Goal: Task Accomplishment & Management: Use online tool/utility

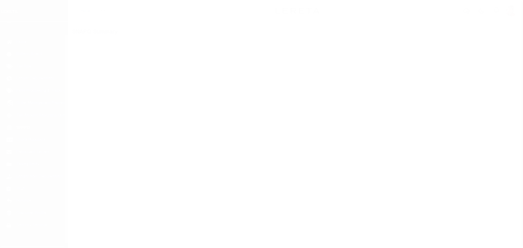
scroll to position [17, 0]
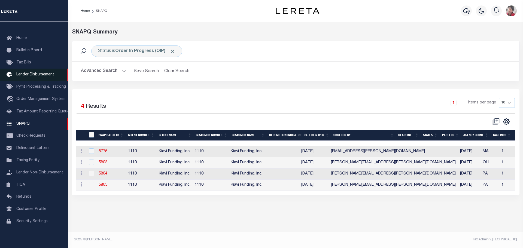
click at [32, 73] on span "Lender Disbursement" at bounding box center [35, 75] width 38 height 4
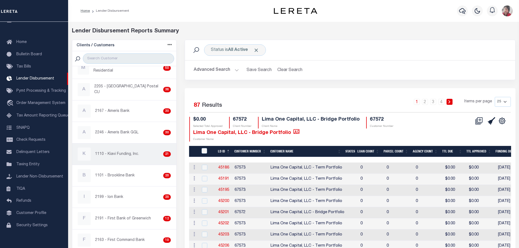
scroll to position [136, 0]
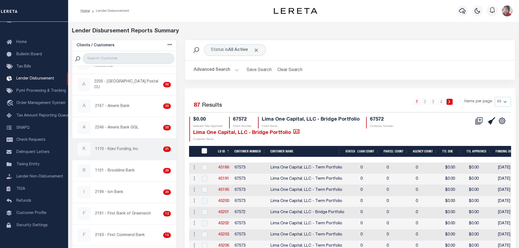
click at [121, 147] on p "1110 - Kiavi Funding, Inc." at bounding box center [117, 149] width 44 height 6
checkbox input "true"
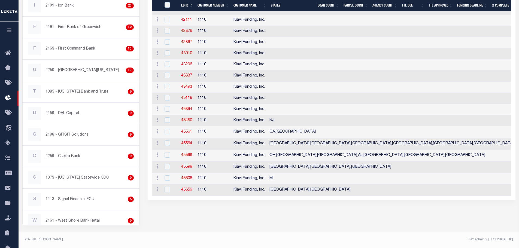
click at [7, 32] on icon "button" at bounding box center [9, 30] width 6 height 5
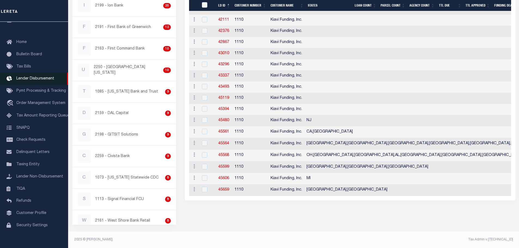
click at [39, 81] on link "Lender Disbursement" at bounding box center [34, 79] width 68 height 12
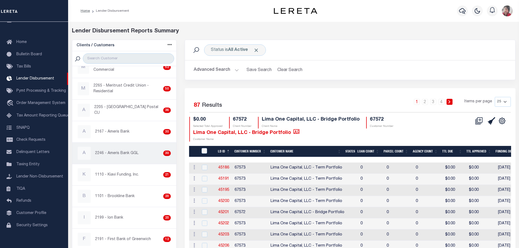
scroll to position [136, 0]
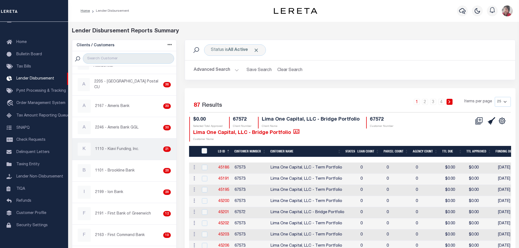
click at [120, 148] on p "1110 - Kiavi Funding, Inc." at bounding box center [117, 149] width 44 height 6
checkbox input "true"
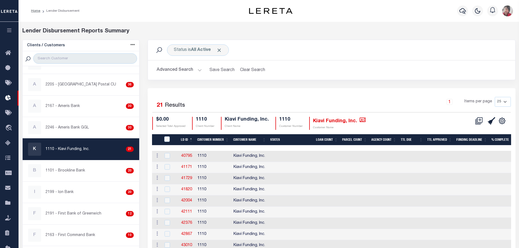
click at [8, 32] on icon "button" at bounding box center [9, 30] width 6 height 5
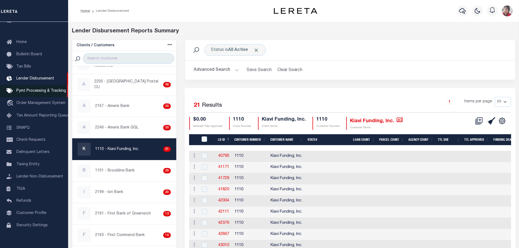
click at [32, 95] on link "Pymt Processing & Tracking" at bounding box center [34, 91] width 68 height 12
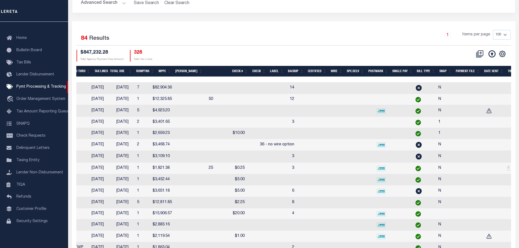
scroll to position [0, 250]
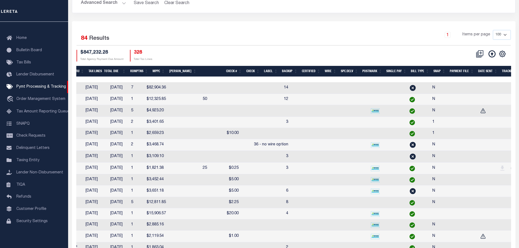
click at [440, 70] on th "SNAP" at bounding box center [439, 71] width 16 height 11
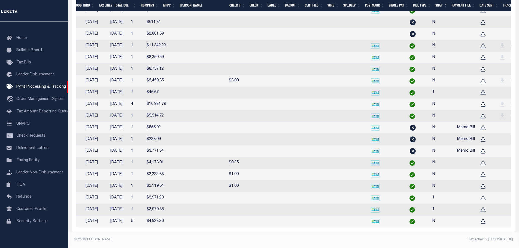
scroll to position [0, 181]
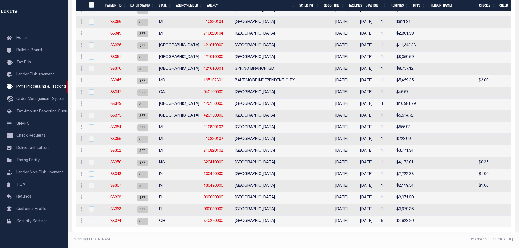
click at [490, 113] on td at bounding box center [515, 116] width 50 height 12
checkbox input "true"
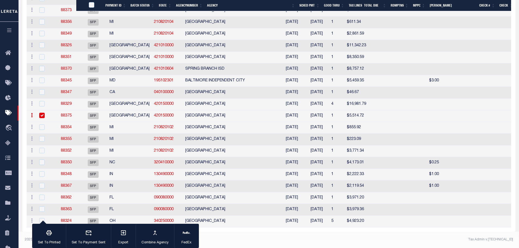
scroll to position [892, 0]
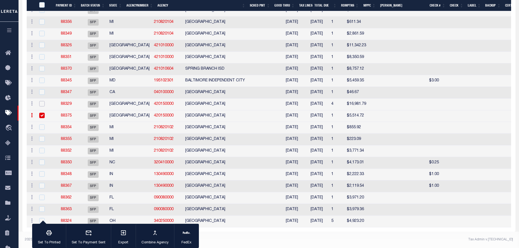
click at [42, 101] on input "checkbox" at bounding box center [41, 103] width 5 height 5
checkbox input "true"
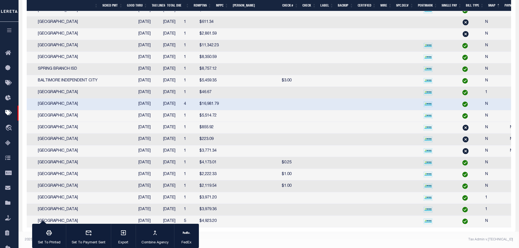
scroll to position [0, 26]
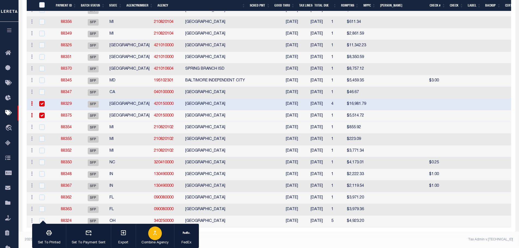
click at [156, 238] on div "button" at bounding box center [155, 233] width 14 height 14
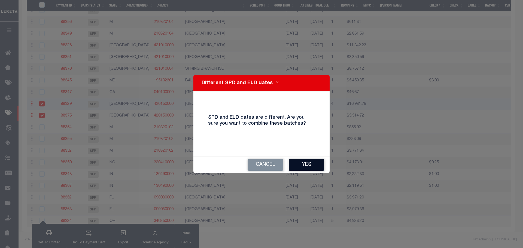
click at [310, 165] on button "Yes" at bounding box center [306, 165] width 35 height 12
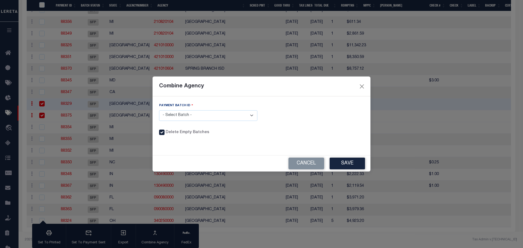
click at [250, 118] on select "- Select Batch - 88329 88375" at bounding box center [208, 115] width 98 height 11
select select "88329"
click at [159, 110] on select "- Select Batch - 88329 88375" at bounding box center [208, 115] width 98 height 11
click at [343, 167] on button "Save" at bounding box center [346, 164] width 35 height 12
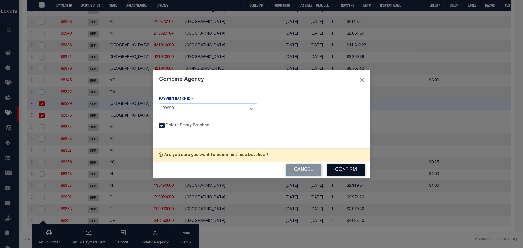
click at [351, 171] on button "Confirm" at bounding box center [346, 170] width 38 height 12
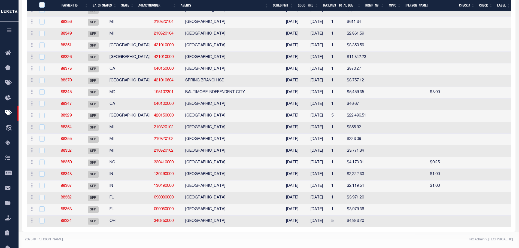
scroll to position [882, 0]
click at [43, 148] on input "checkbox" at bounding box center [41, 150] width 5 height 5
checkbox input "true"
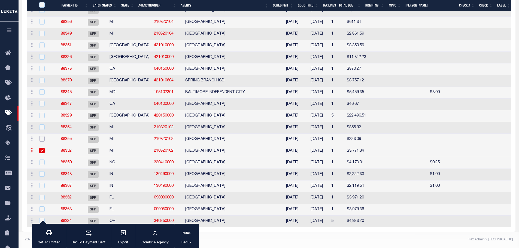
click at [44, 142] on input "checkbox" at bounding box center [41, 138] width 5 height 5
checkbox input "true"
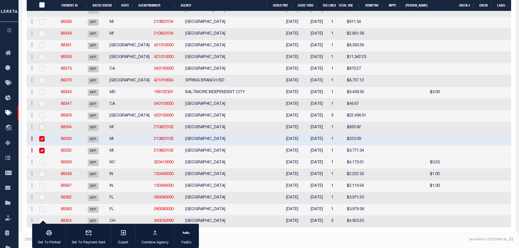
click at [43, 130] on input "checkbox" at bounding box center [41, 126] width 5 height 5
checkbox input "true"
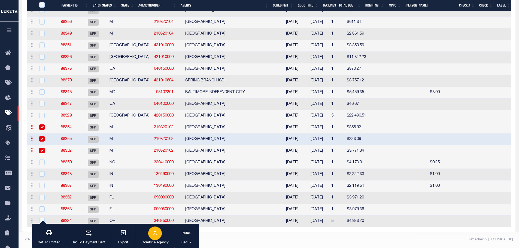
click at [158, 235] on div "button" at bounding box center [155, 233] width 14 height 14
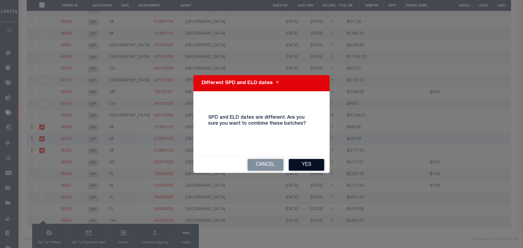
click at [310, 164] on button "Yes" at bounding box center [306, 165] width 35 height 12
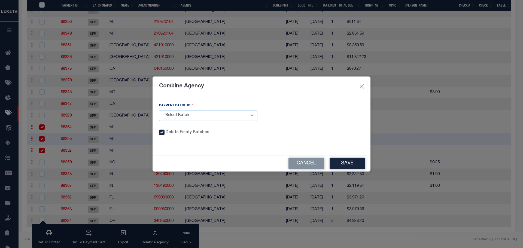
click at [250, 115] on select "- Select Batch - 88354 88355 88352" at bounding box center [208, 115] width 98 height 11
select select "88354"
click at [159, 110] on select "- Select Batch - 88354 88355 88352" at bounding box center [208, 115] width 98 height 11
click at [351, 161] on button "Save" at bounding box center [346, 164] width 35 height 12
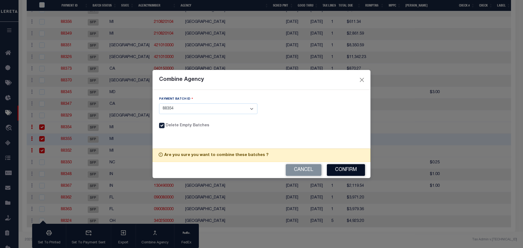
click at [348, 169] on button "Confirm" at bounding box center [346, 170] width 38 height 12
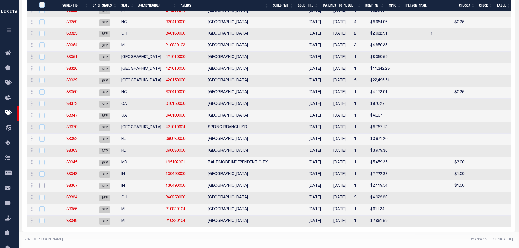
click at [41, 183] on input "checkbox" at bounding box center [41, 185] width 5 height 5
checkbox input "true"
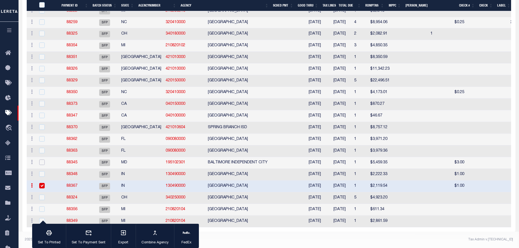
click at [42, 165] on input "checkbox" at bounding box center [41, 162] width 5 height 5
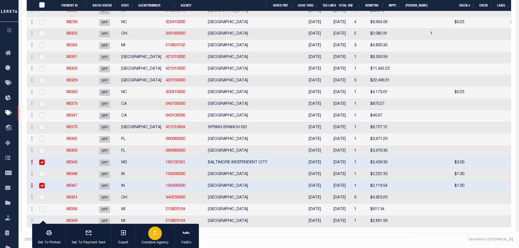
click at [155, 233] on icon "button" at bounding box center [155, 232] width 4 height 5
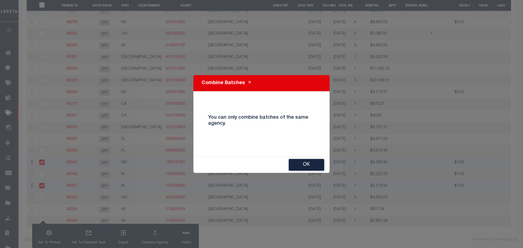
click at [41, 167] on div "Combine Batches You can only combine batches of the same agency. OK" at bounding box center [261, 124] width 523 height 248
click at [311, 164] on button "OK" at bounding box center [306, 165] width 35 height 12
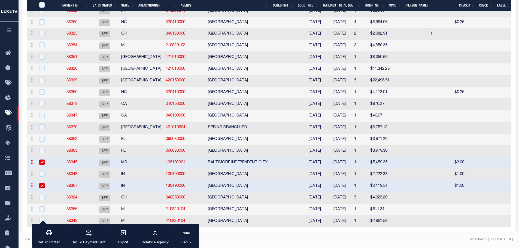
click at [41, 165] on input "checkbox" at bounding box center [41, 162] width 5 height 5
checkbox input "false"
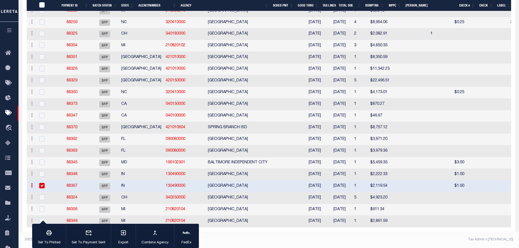
click at [45, 177] on div at bounding box center [44, 174] width 13 height 6
checkbox input "true"
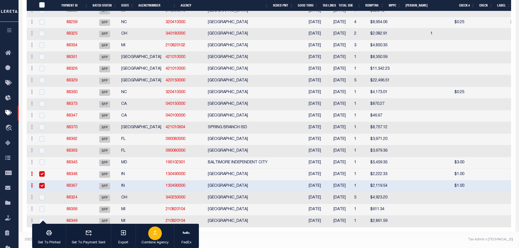
click at [154, 236] on icon "button" at bounding box center [155, 232] width 7 height 7
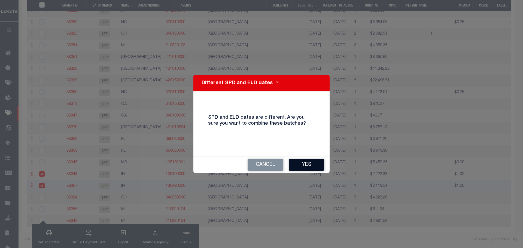
click at [301, 164] on button "Yes" at bounding box center [306, 165] width 35 height 12
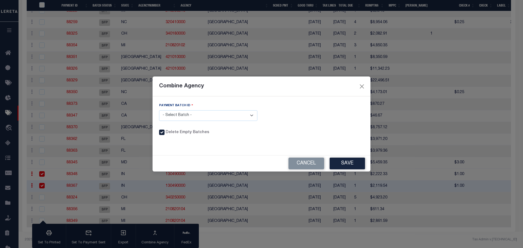
click at [254, 118] on select "- Select Batch - 88348 88367" at bounding box center [208, 115] width 98 height 11
select select "88348"
click at [159, 110] on select "- Select Batch - 88348 88367" at bounding box center [208, 115] width 98 height 11
click at [337, 164] on button "Save" at bounding box center [346, 164] width 35 height 12
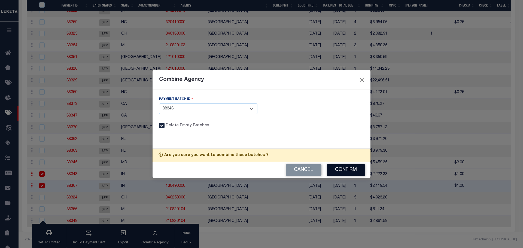
click at [341, 168] on button "Confirm" at bounding box center [346, 170] width 38 height 12
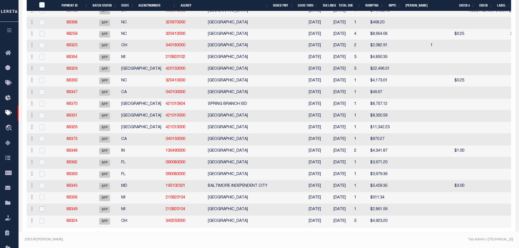
click at [40, 206] on input "checkbox" at bounding box center [41, 208] width 5 height 5
checkbox input "true"
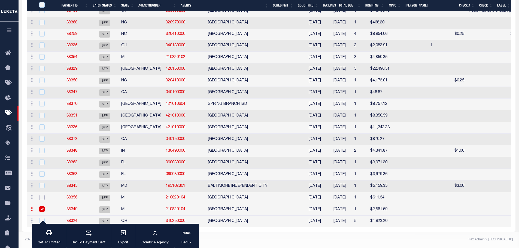
click at [44, 195] on input "checkbox" at bounding box center [41, 197] width 5 height 5
checkbox input "true"
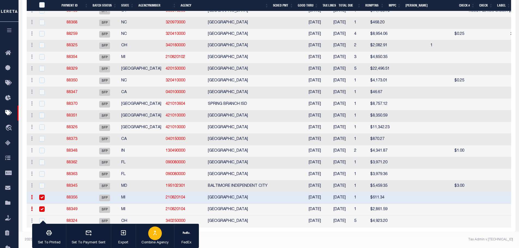
scroll to position [834, 0]
click at [153, 235] on icon "button" at bounding box center [155, 232] width 7 height 7
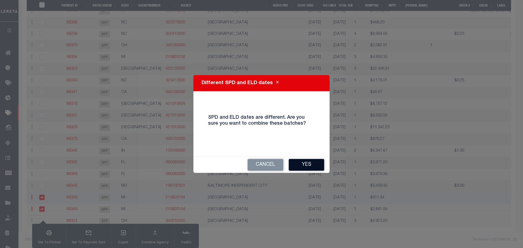
click at [307, 166] on button "Yes" at bounding box center [306, 165] width 35 height 12
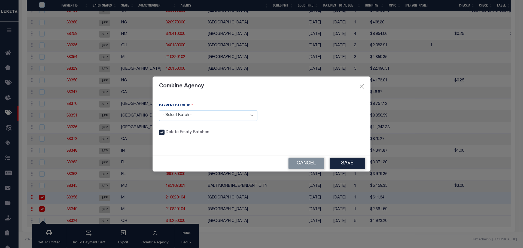
click at [252, 116] on select "- Select Batch - 88356 88349" at bounding box center [208, 115] width 98 height 11
select select "88349"
click at [159, 110] on select "- Select Batch - 88356 88349" at bounding box center [208, 115] width 98 height 11
click at [352, 163] on button "Save" at bounding box center [346, 164] width 35 height 12
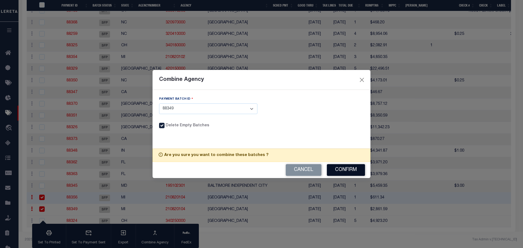
click at [345, 169] on button "Confirm" at bounding box center [346, 170] width 38 height 12
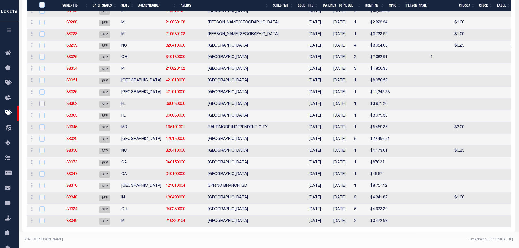
click at [42, 101] on input "checkbox" at bounding box center [41, 103] width 5 height 5
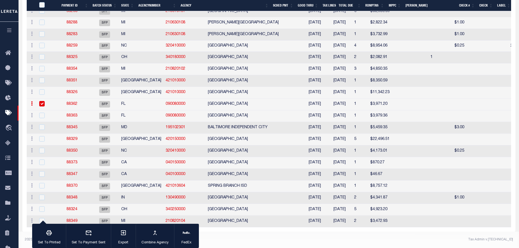
scroll to position [833, 0]
click at [42, 106] on input "checkbox" at bounding box center [41, 103] width 5 height 5
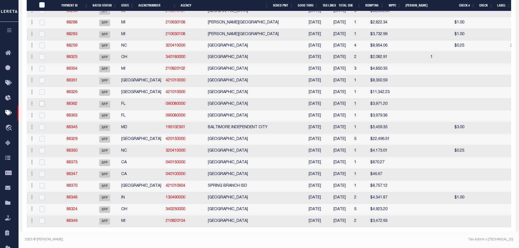
click at [42, 106] on input "checkbox" at bounding box center [41, 103] width 5 height 5
checkbox input "true"
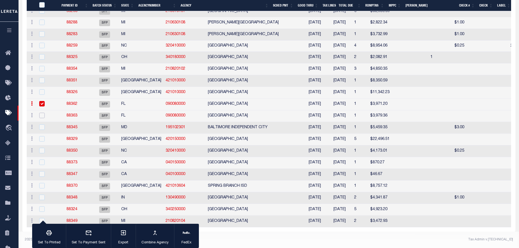
click at [41, 118] on input "checkbox" at bounding box center [41, 115] width 5 height 5
checkbox input "true"
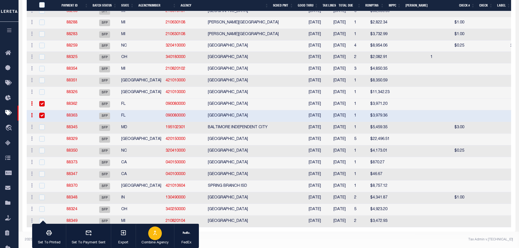
click at [157, 233] on icon "button" at bounding box center [155, 232] width 7 height 7
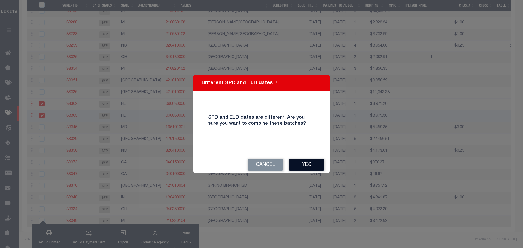
click at [307, 165] on button "Yes" at bounding box center [306, 165] width 35 height 12
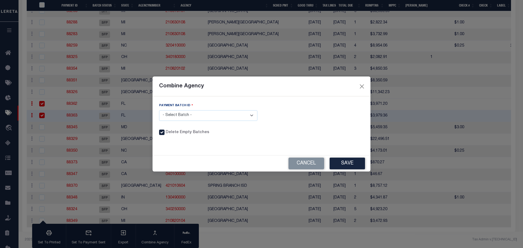
click at [252, 115] on select "- Select Batch - 88362 88363" at bounding box center [208, 115] width 98 height 11
select select "88362"
click at [159, 110] on select "- Select Batch - 88362 88363" at bounding box center [208, 115] width 98 height 11
click at [344, 163] on button "Save" at bounding box center [346, 164] width 35 height 12
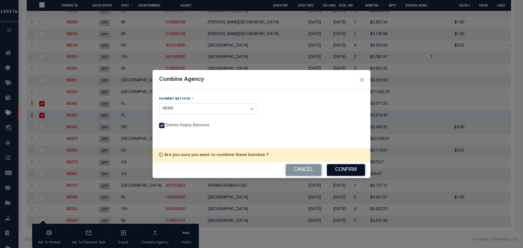
click at [346, 169] on button "Confirm" at bounding box center [346, 170] width 38 height 12
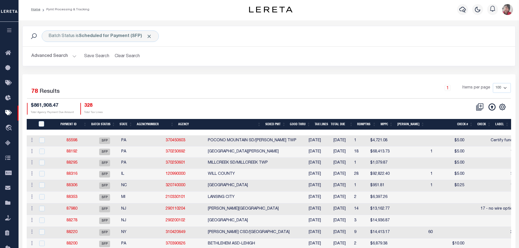
scroll to position [0, 0]
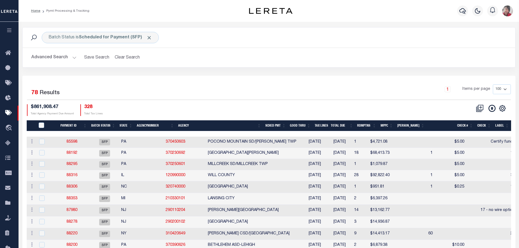
click at [73, 57] on button "Advanced Search" at bounding box center [53, 57] width 45 height 11
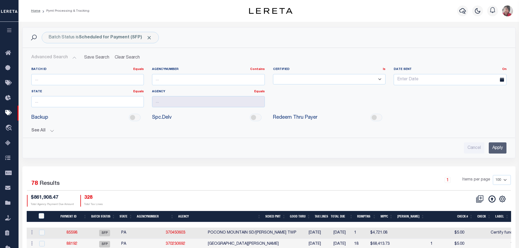
click at [51, 130] on button "See All" at bounding box center [268, 130] width 475 height 5
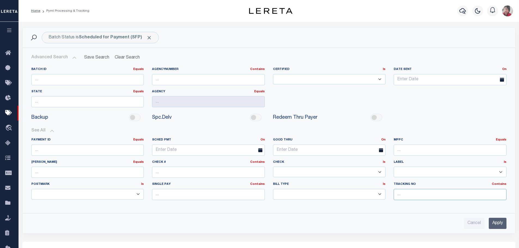
click at [433, 194] on input "text" at bounding box center [449, 194] width 113 height 11
type input "Gloria"
click at [505, 223] on input "Apply" at bounding box center [497, 223] width 18 height 11
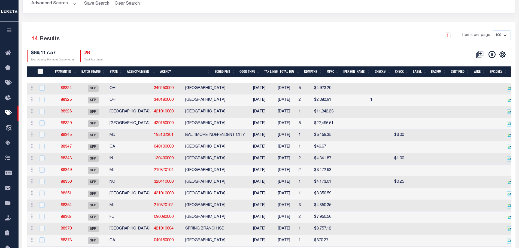
scroll to position [54, 0]
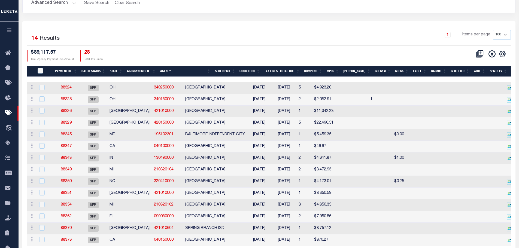
click at [183, 70] on th "Agency" at bounding box center [185, 71] width 55 height 11
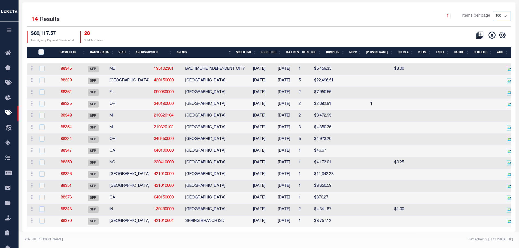
scroll to position [81, 0]
click at [42, 183] on input "checkbox" at bounding box center [41, 185] width 5 height 5
checkbox input "true"
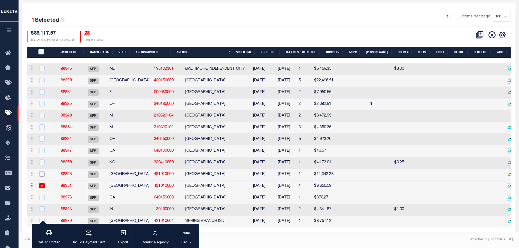
click at [42, 171] on input "checkbox" at bounding box center [41, 173] width 5 height 5
checkbox input "true"
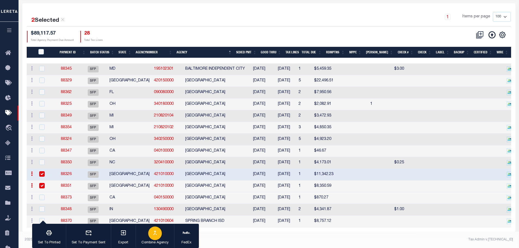
click at [155, 235] on icon "button" at bounding box center [155, 232] width 4 height 5
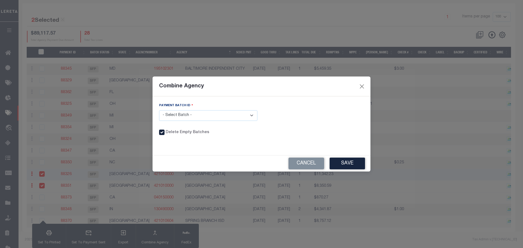
click at [252, 115] on select "- Select Batch - 88326 88351" at bounding box center [208, 115] width 98 height 11
select select "88326"
click at [159, 110] on select "- Select Batch - 88326 88351" at bounding box center [208, 115] width 98 height 11
click at [351, 164] on button "Save" at bounding box center [346, 164] width 35 height 12
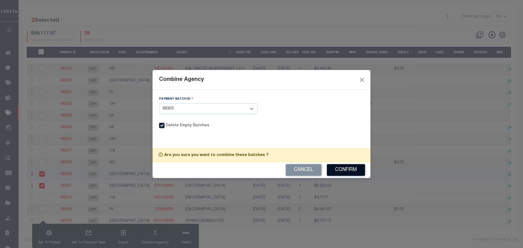
click at [347, 171] on button "Confirm" at bounding box center [346, 170] width 38 height 12
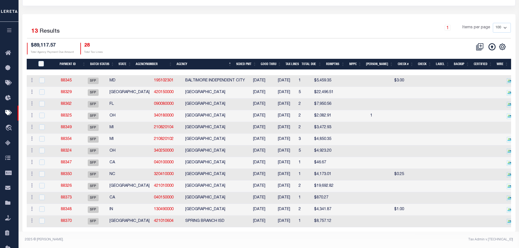
scroll to position [69, 0]
click at [72, 79] on link "88345" at bounding box center [66, 81] width 11 height 4
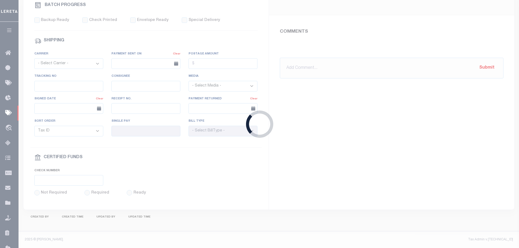
select select "SFP"
type input "07/22/2024"
type input "Gloria"
type input "N"
radio input "true"
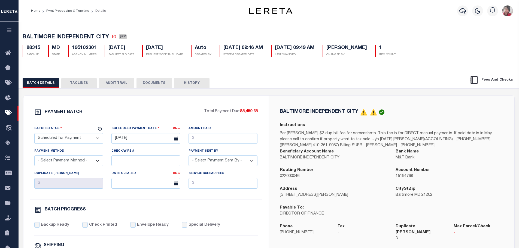
click at [75, 84] on button "TAX LINES" at bounding box center [78, 83] width 35 height 10
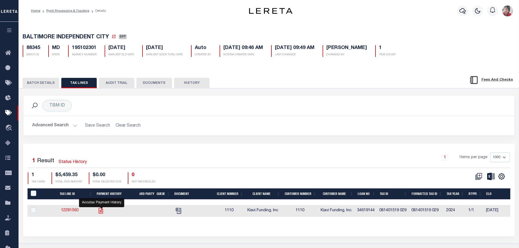
click at [101, 212] on icon "" at bounding box center [101, 211] width 4 height 6
checkbox input "true"
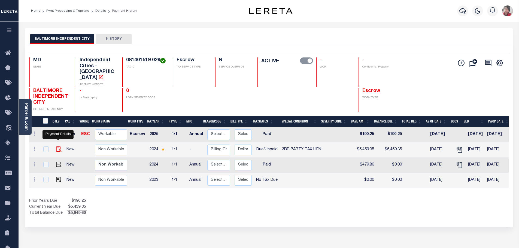
click at [57, 146] on img "" at bounding box center [58, 148] width 5 height 5
checkbox input "true"
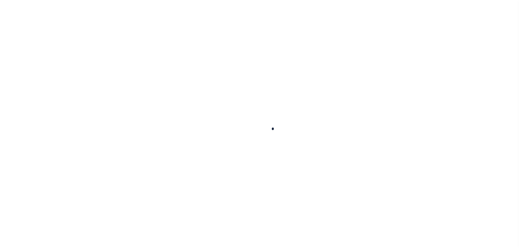
select select "Possible tax foreclosure"
checkbox input "false"
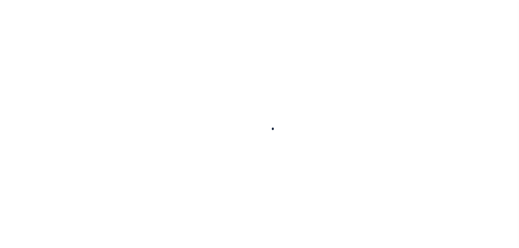
type textarea "-8/13/2025- Per [PERSON_NAME] at [GEOGRAPHIC_DATA] tax office the property was …"
type input "Annual"
type input "[DATE]"
select select "DUE"
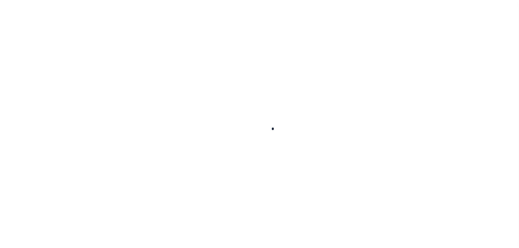
select select "20"
type input "0"
type input "$5,459.35"
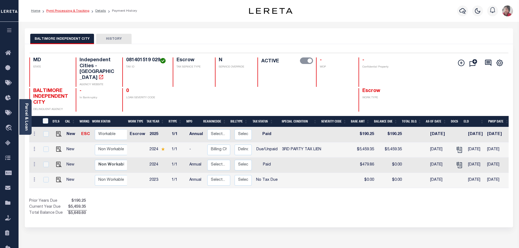
click at [80, 10] on link "Pymt Processing & Tracking" at bounding box center [67, 10] width 43 height 3
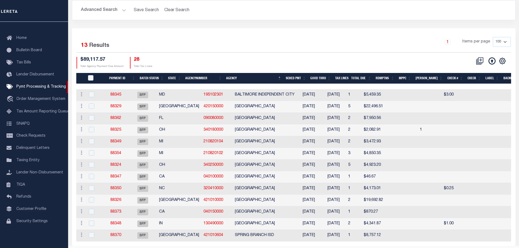
scroll to position [69, 0]
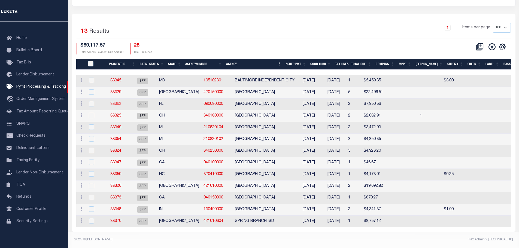
click at [121, 102] on link "88362" at bounding box center [115, 104] width 11 height 4
select select "SFP"
type input "[DATE]"
type input "1"
radio input "true"
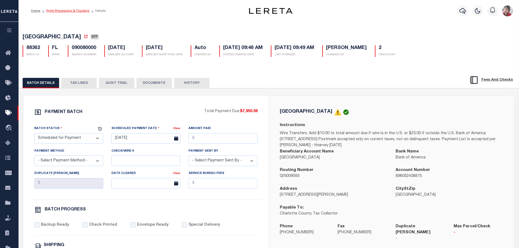
click at [63, 11] on link "Pymt Processing & Tracking" at bounding box center [67, 10] width 43 height 3
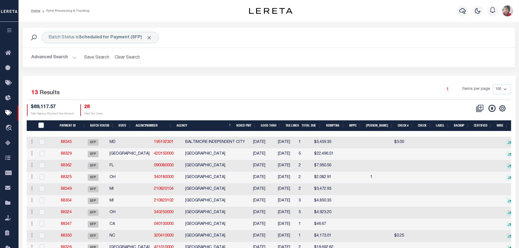
click at [69, 81] on div "1 Selected 13 Results 1 Items per page 100 200 500 1000 $89,117.57" at bounding box center [268, 185] width 493 height 218
click at [42, 142] on input "checkbox" at bounding box center [41, 141] width 5 height 5
checkbox input "true"
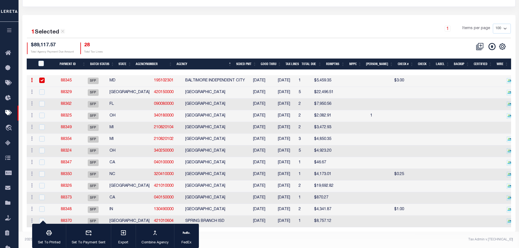
scroll to position [68, 0]
click at [189, 87] on td "BEXAR COUNTY" at bounding box center [215, 93] width 64 height 12
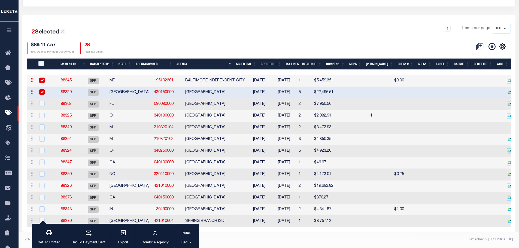
click at [41, 89] on input "checkbox" at bounding box center [41, 91] width 5 height 5
checkbox input "false"
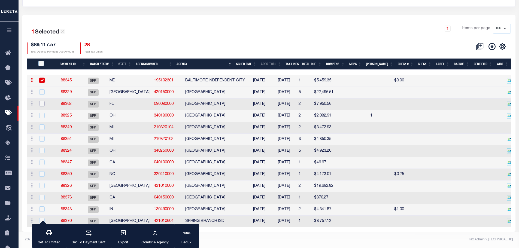
click at [39, 101] on input "checkbox" at bounding box center [41, 103] width 5 height 5
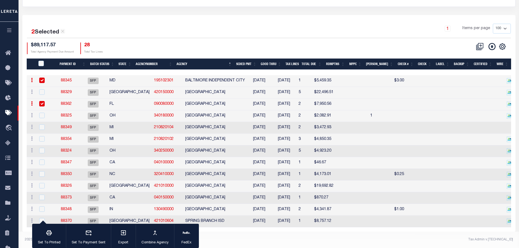
click at [44, 101] on input "checkbox" at bounding box center [41, 103] width 5 height 5
checkbox input "false"
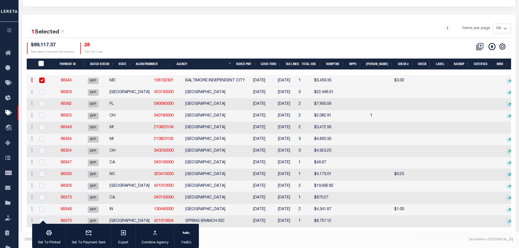
click at [71, 79] on link "88345" at bounding box center [66, 81] width 11 height 4
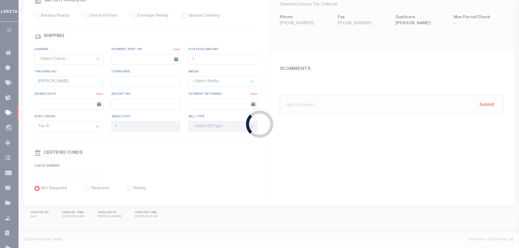
type input "07/22/2024"
type input "N"
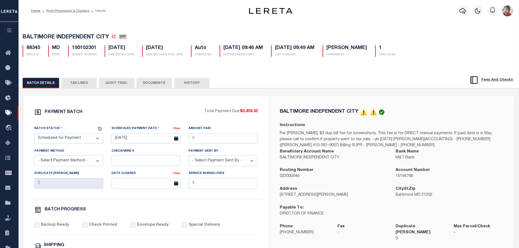
click at [80, 84] on button "TAX LINES" at bounding box center [78, 83] width 35 height 10
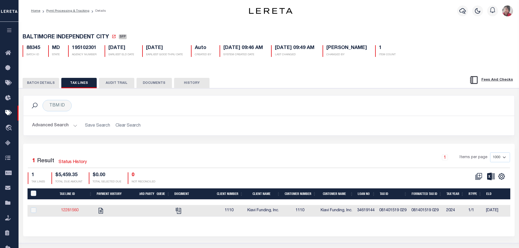
click at [72, 212] on link "12281560" at bounding box center [69, 211] width 17 height 4
checkbox input "true"
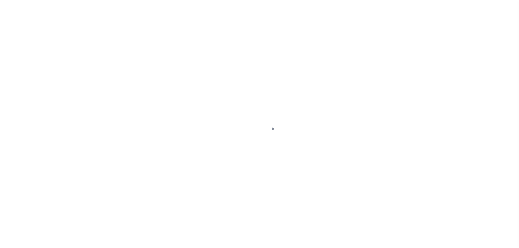
select select "Possible tax foreclosure"
select select "DUE"
select select "20"
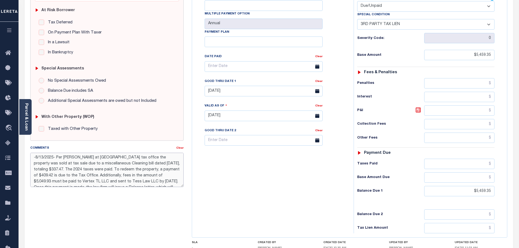
drag, startPoint x: 164, startPoint y: 169, endPoint x: 151, endPoint y: 168, distance: 13.1
click at [151, 168] on textarea "-8/13/2025- Per [PERSON_NAME] at [GEOGRAPHIC_DATA] tax office the property was …" at bounding box center [107, 170] width 154 height 34
drag, startPoint x: 44, startPoint y: 182, endPoint x: 71, endPoint y: 181, distance: 26.7
click at [71, 181] on textarea "-8/13/2025- Per [PERSON_NAME] at [GEOGRAPHIC_DATA] tax office the property was …" at bounding box center [107, 170] width 154 height 34
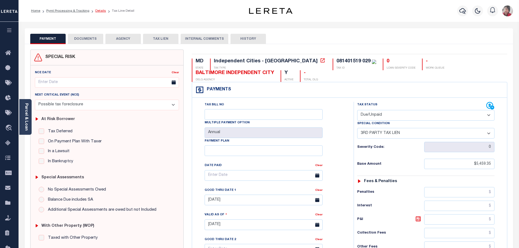
click at [96, 9] on link "Details" at bounding box center [100, 10] width 11 height 3
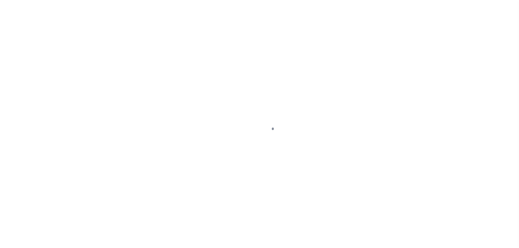
select select "SFP"
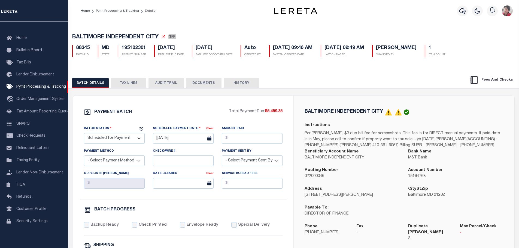
click at [128, 85] on button "TAX LINES" at bounding box center [128, 83] width 35 height 10
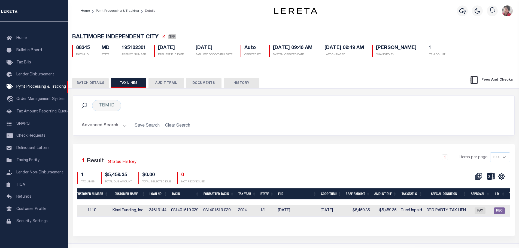
click at [105, 64] on div "BALTIMORE INDEPENDENT CITY SFP 88345 BATCH ID MD STATE 195102301 AGENCY NUMBER …" at bounding box center [293, 132] width 456 height 223
click at [120, 13] on link "Pymt Processing & Tracking" at bounding box center [117, 10] width 43 height 3
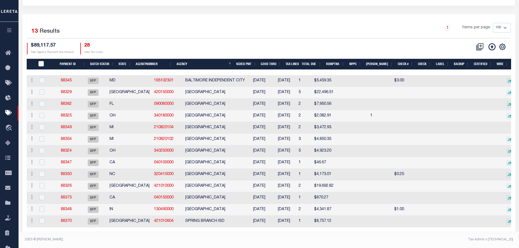
scroll to position [69, 0]
click at [70, 102] on link "88362" at bounding box center [66, 104] width 11 height 4
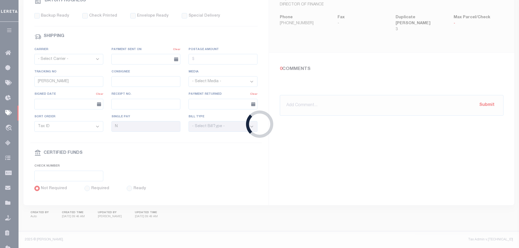
type input "11/20/2023"
type input "1"
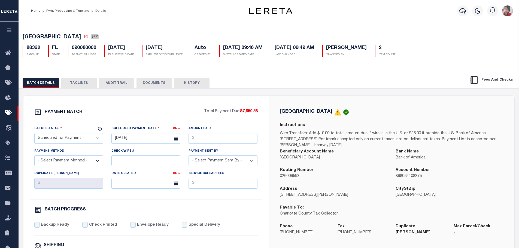
click at [256, 216] on div "BATCH PROGRESS" at bounding box center [145, 210] width 223 height 9
drag, startPoint x: 81, startPoint y: 84, endPoint x: 151, endPoint y: 94, distance: 70.1
click at [80, 84] on button "TAX LINES" at bounding box center [78, 83] width 35 height 10
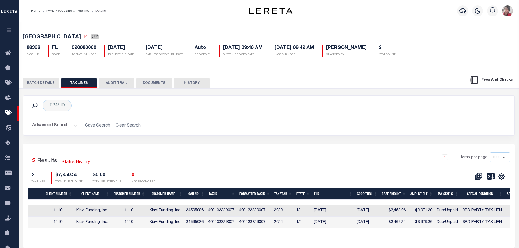
scroll to position [0, 171]
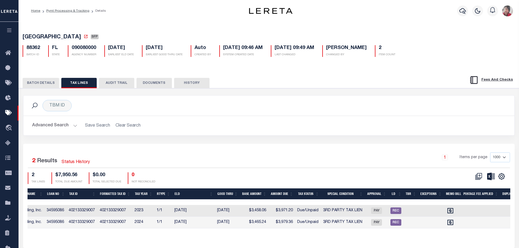
click at [274, 236] on div "Tax Line ID Payment History 3rd Party Queue Document Client Number Client Name …" at bounding box center [268, 212] width 482 height 49
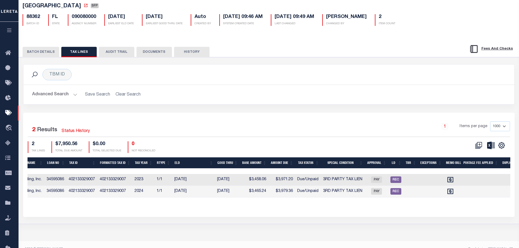
scroll to position [41, 0]
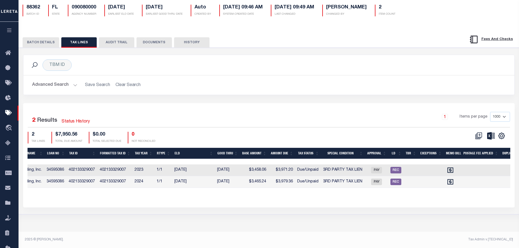
click at [12, 28] on button "button" at bounding box center [9, 31] width 19 height 19
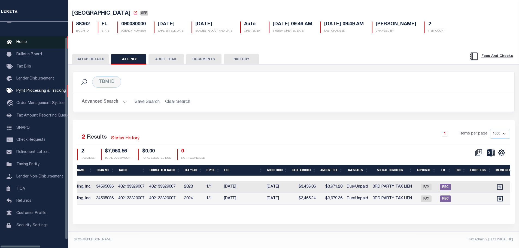
scroll to position [17, 0]
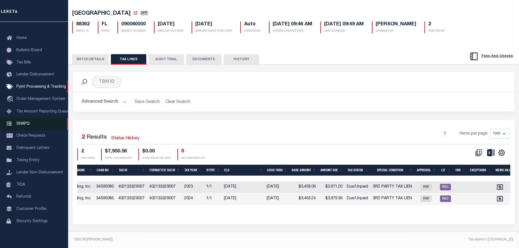
click at [28, 122] on span "SNAPQ" at bounding box center [22, 124] width 13 height 4
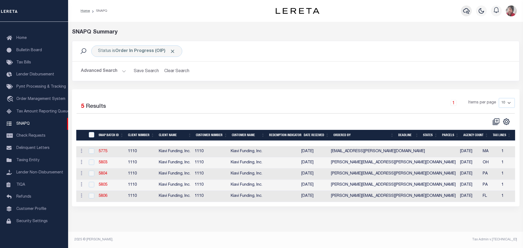
click at [464, 15] on button "button" at bounding box center [466, 10] width 11 height 11
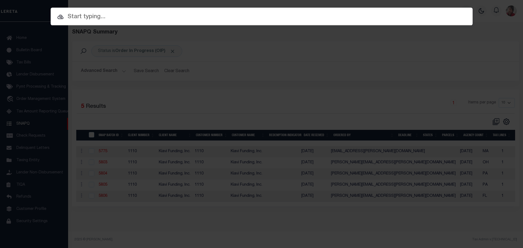
click at [254, 18] on input "text" at bounding box center [262, 17] width 422 height 10
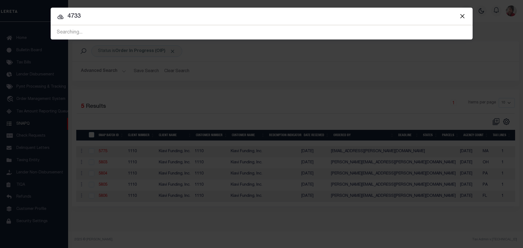
type input "4733"
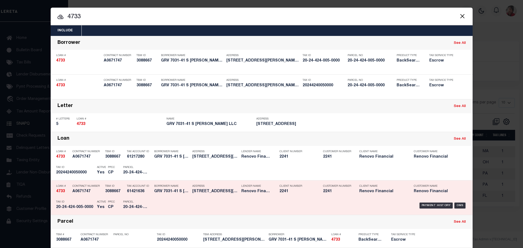
click at [192, 206] on div "Payment History OMS" at bounding box center [311, 206] width 311 height 16
